Goal: Information Seeking & Learning: Check status

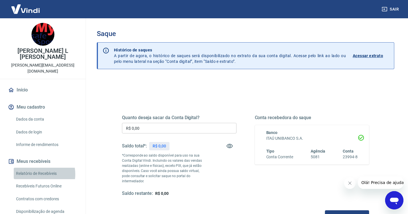
click at [38, 168] on link "Relatório de Recebíveis" at bounding box center [46, 174] width 65 height 12
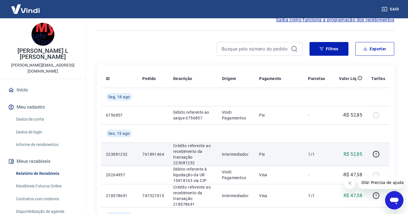
scroll to position [86, 0]
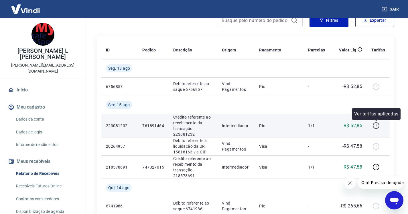
click at [376, 125] on icon "button" at bounding box center [375, 125] width 1 height 2
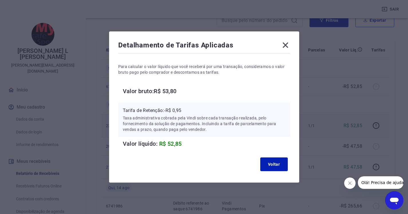
click at [288, 44] on icon at bounding box center [284, 45] width 5 height 5
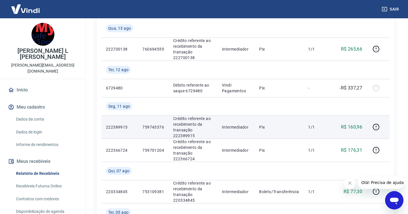
scroll to position [315, 0]
